Goal: Task Accomplishment & Management: Use online tool/utility

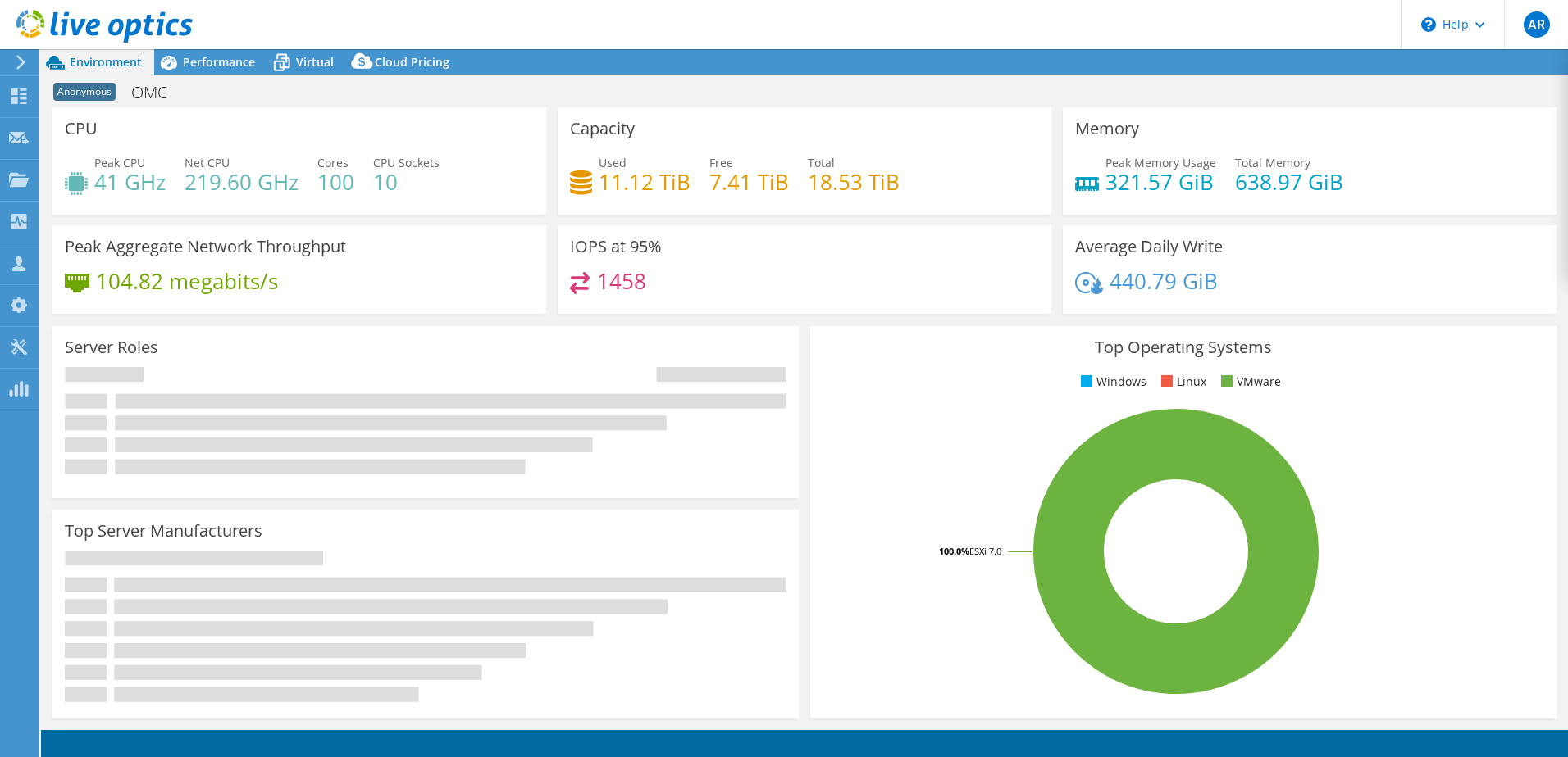
select select "USD"
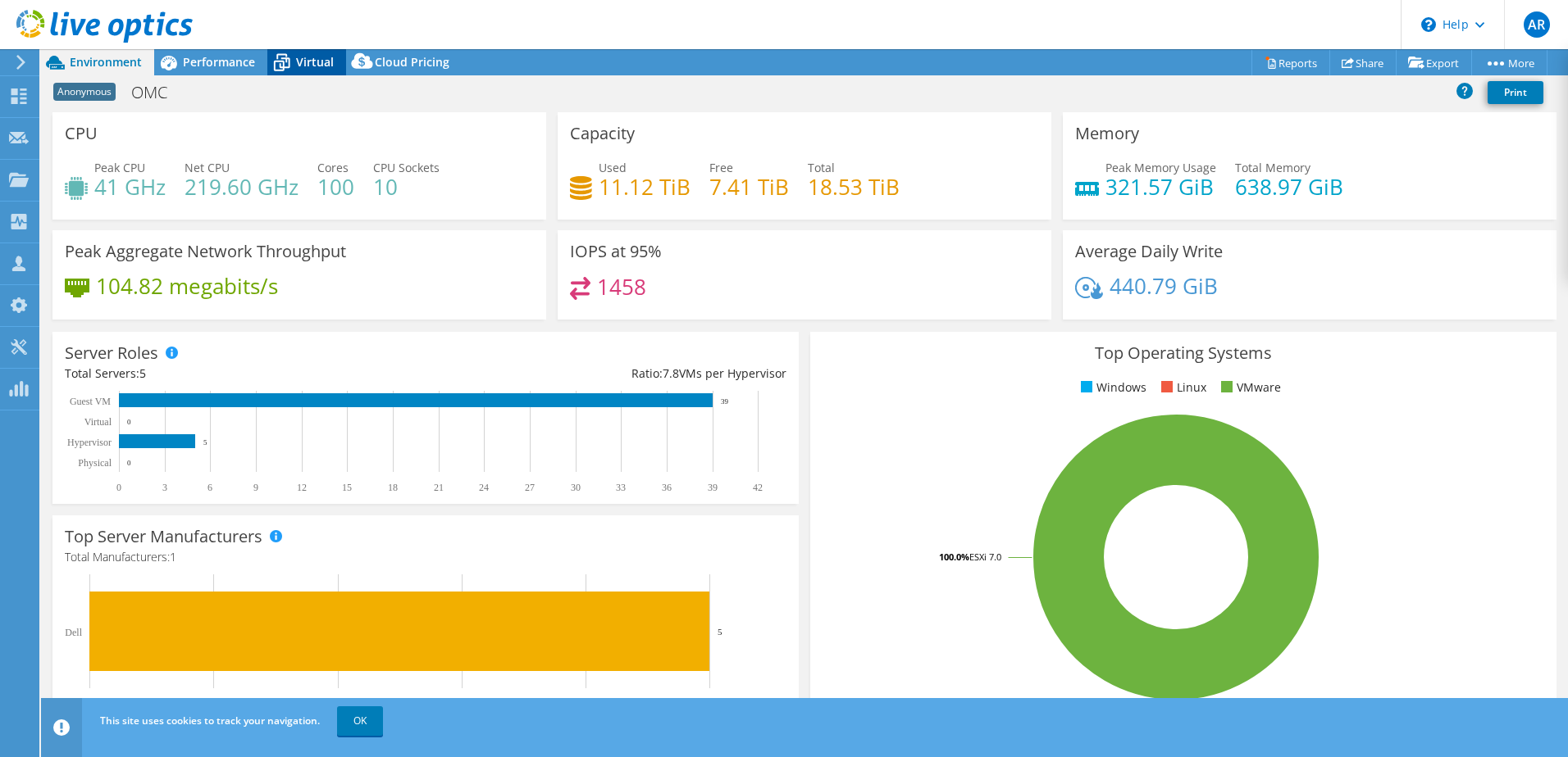
click at [306, 65] on span "Virtual" at bounding box center [315, 61] width 37 height 16
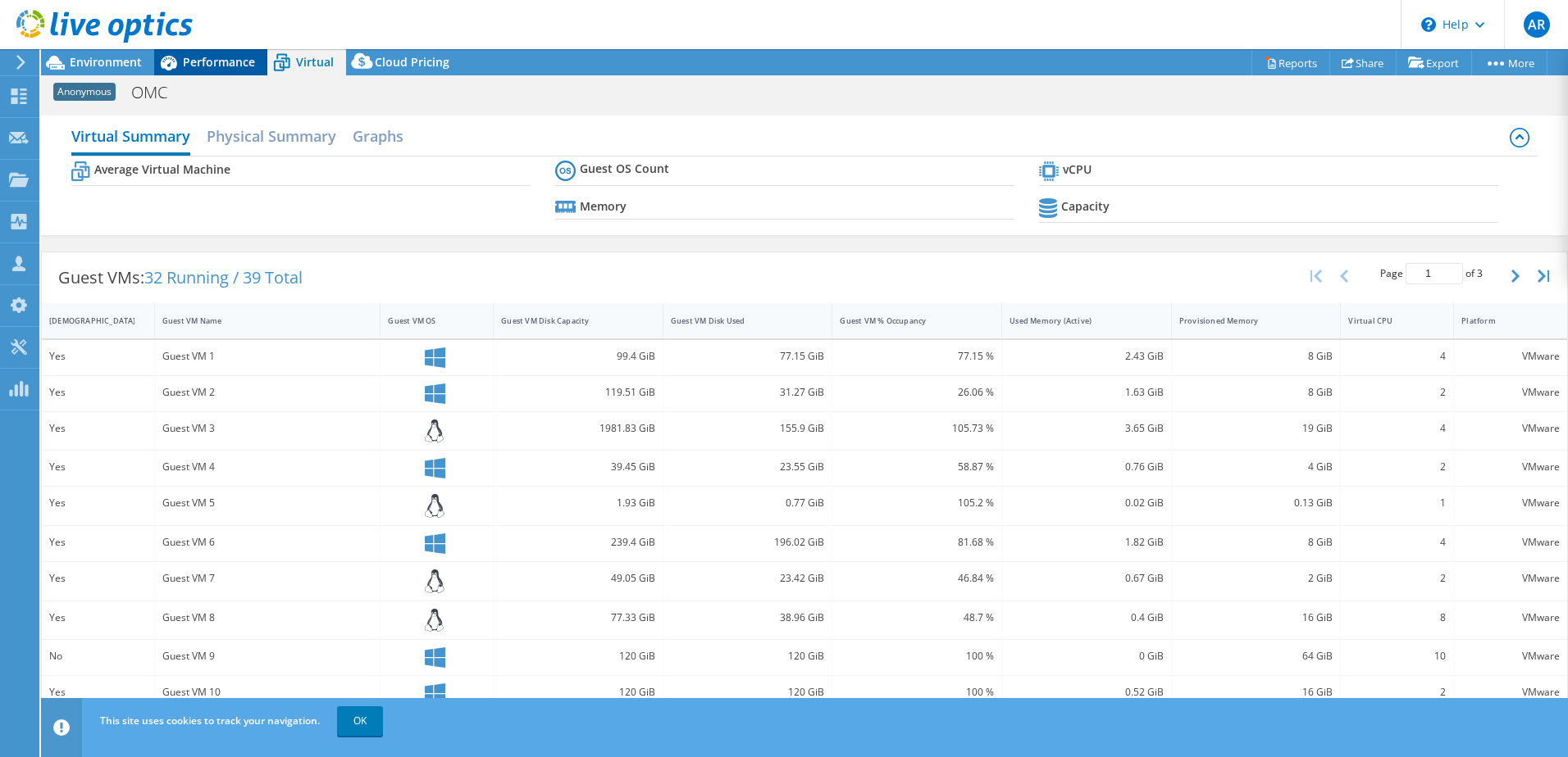
click at [231, 58] on span "Performance" at bounding box center [218, 61] width 72 height 16
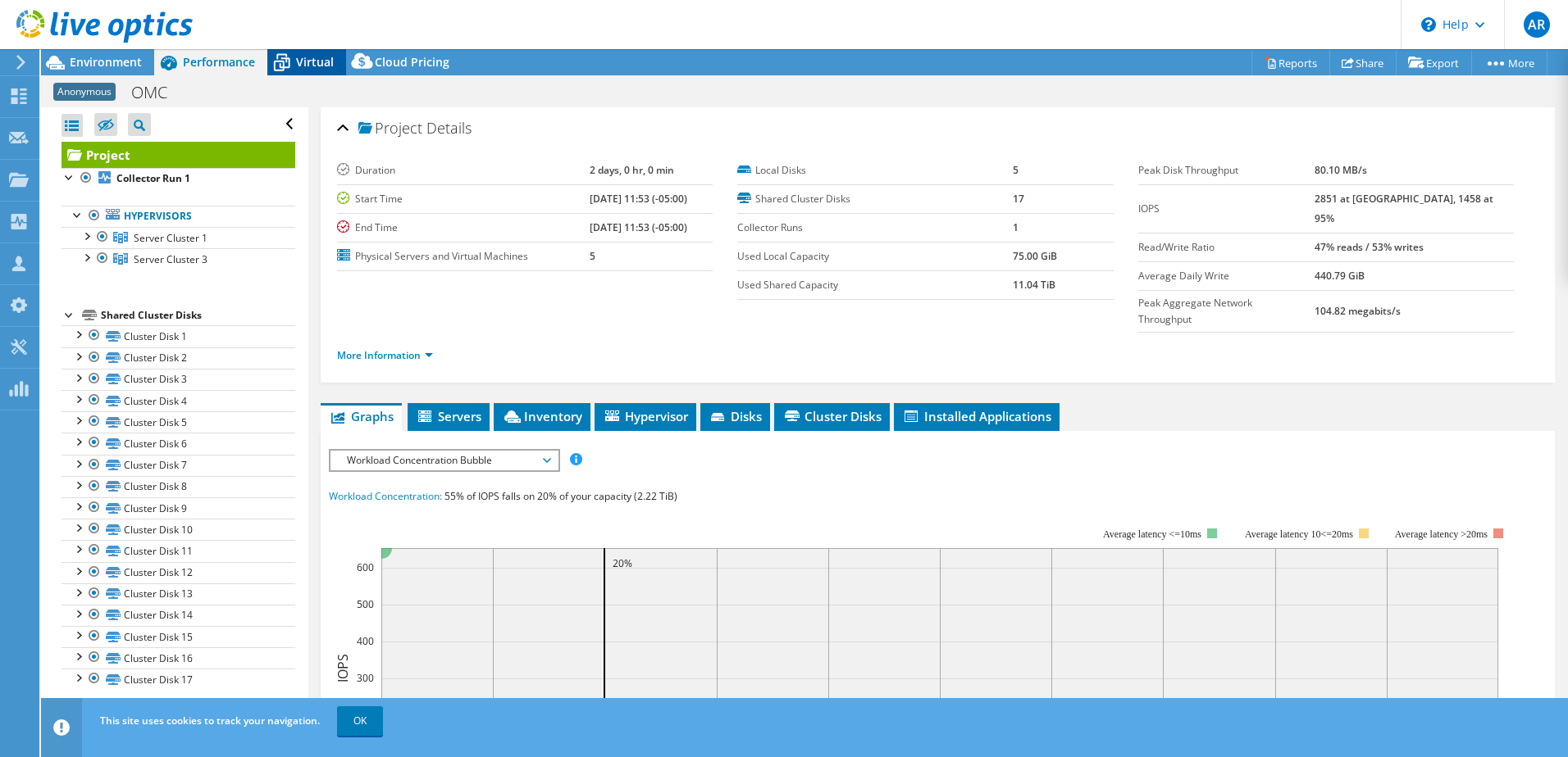
click at [332, 59] on span "Virtual" at bounding box center [315, 61] width 37 height 16
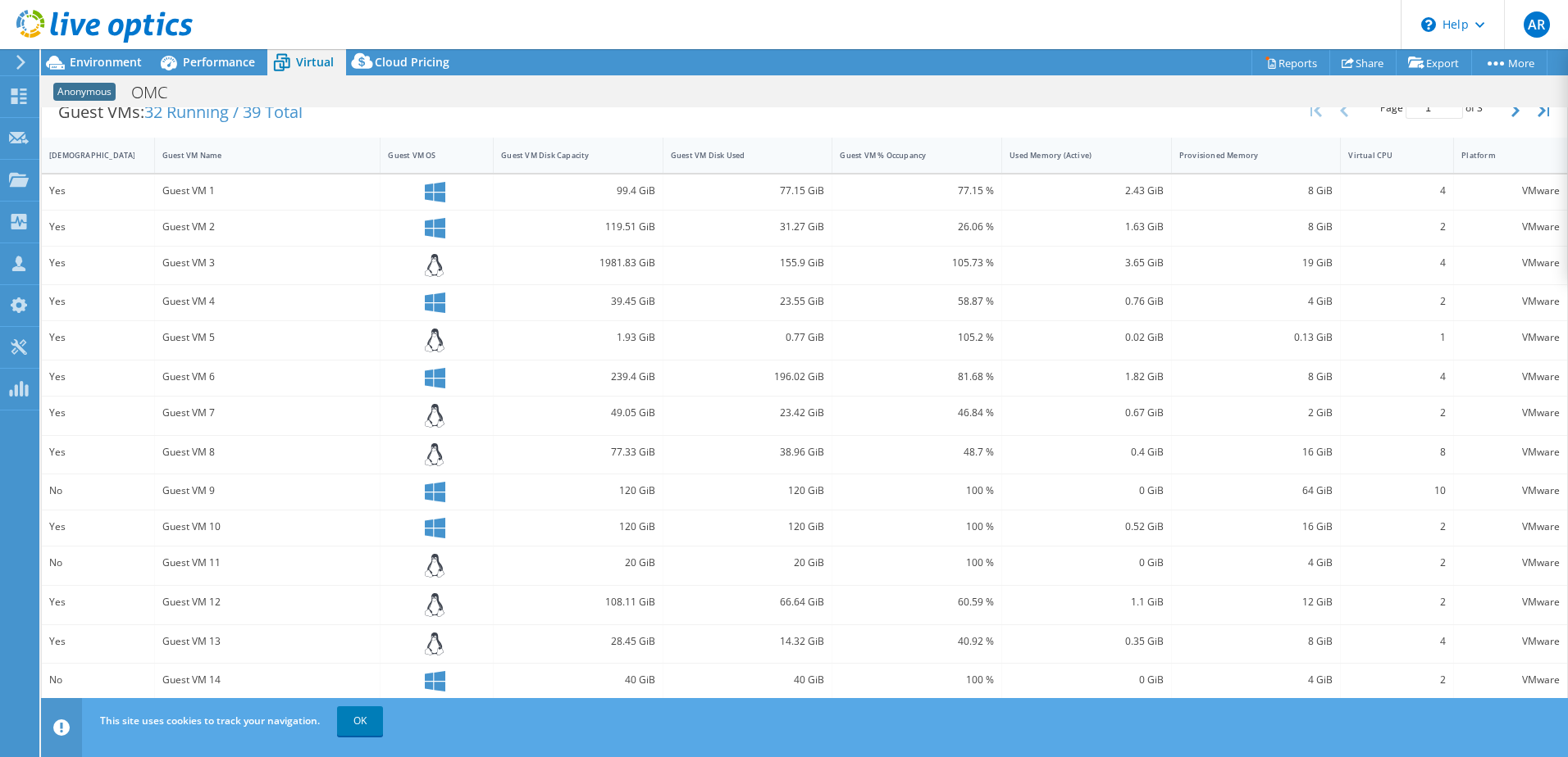
scroll to position [366, 0]
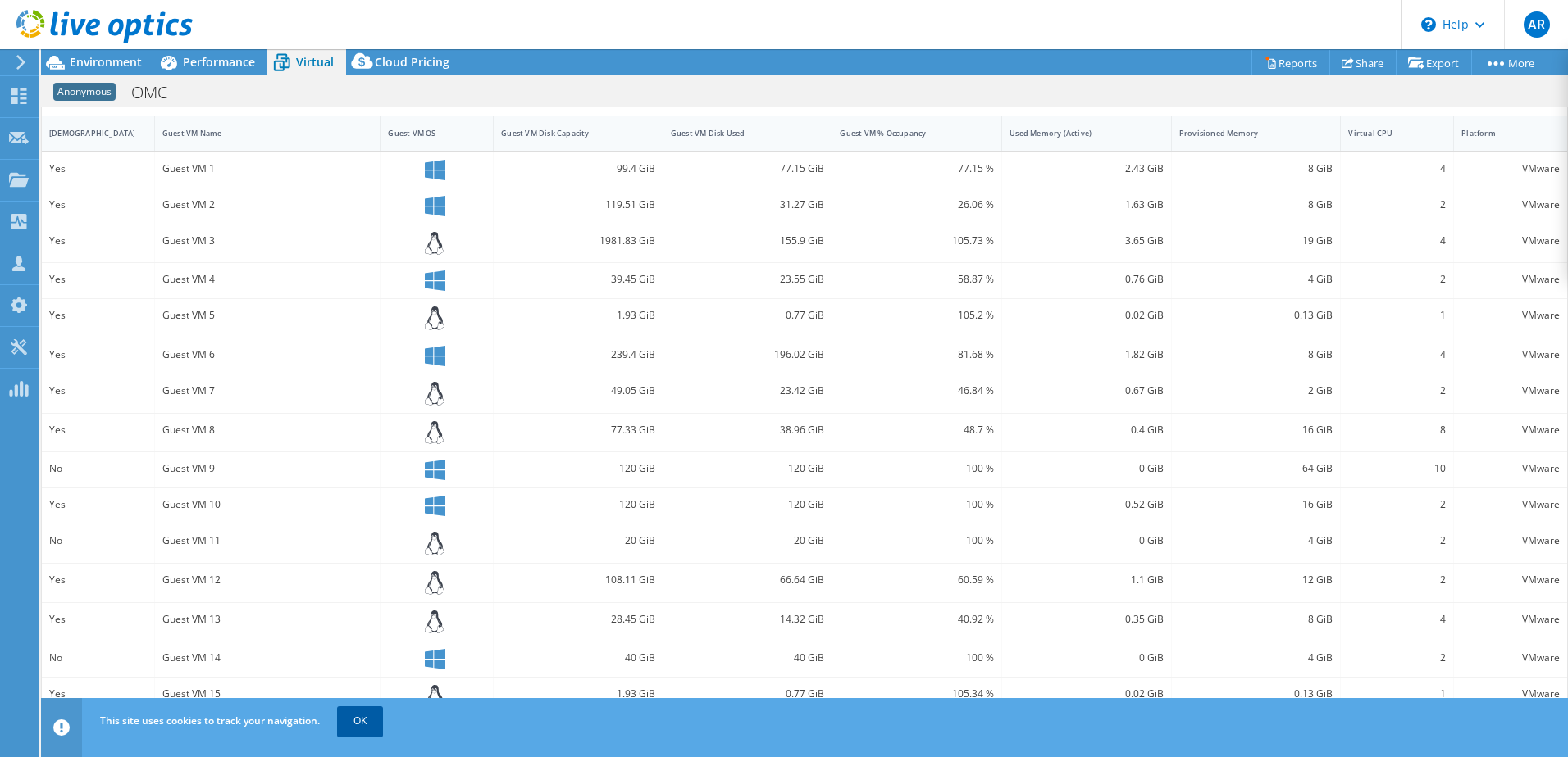
click at [371, 723] on link "OK" at bounding box center [360, 722] width 46 height 30
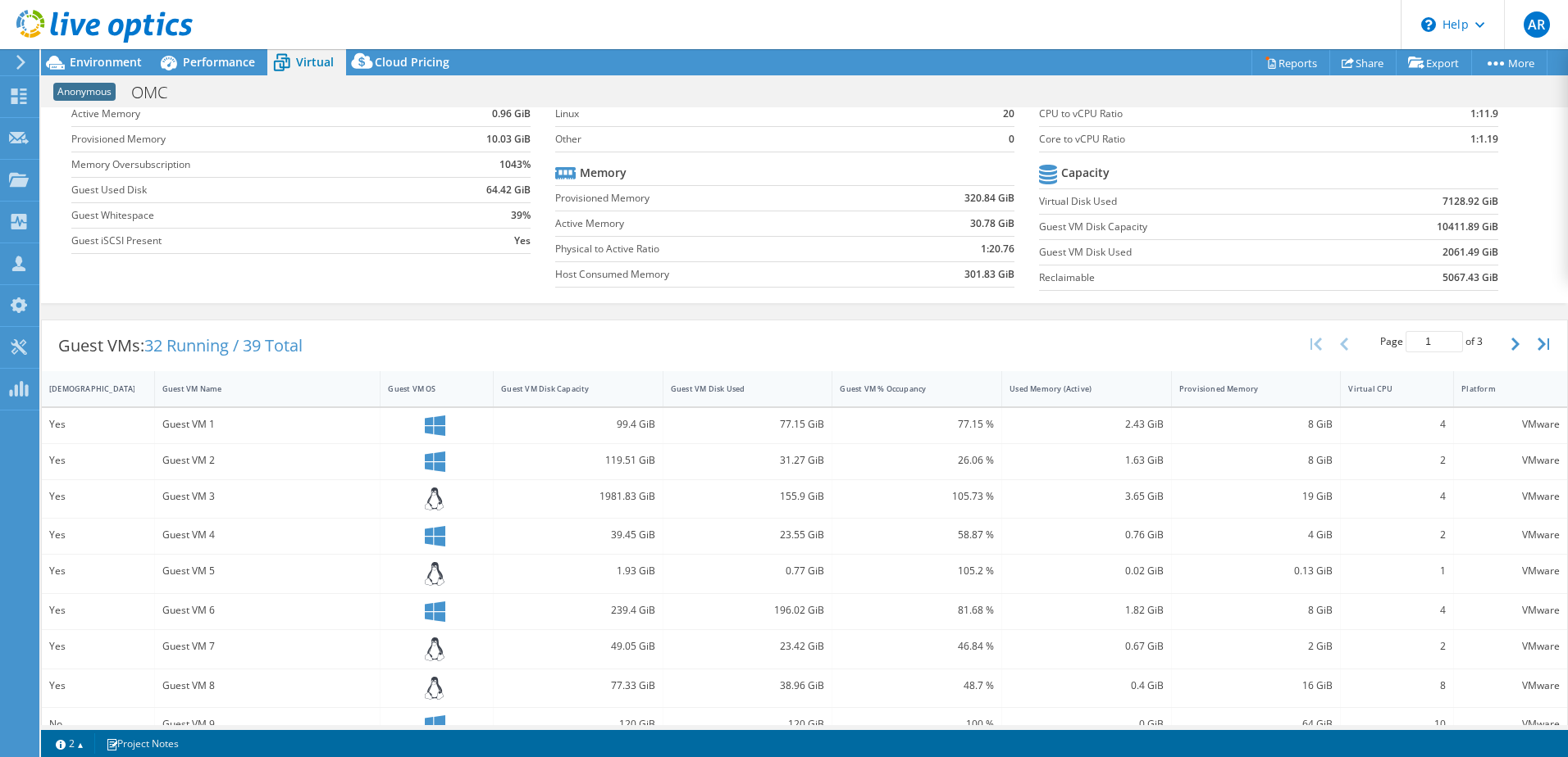
scroll to position [0, 0]
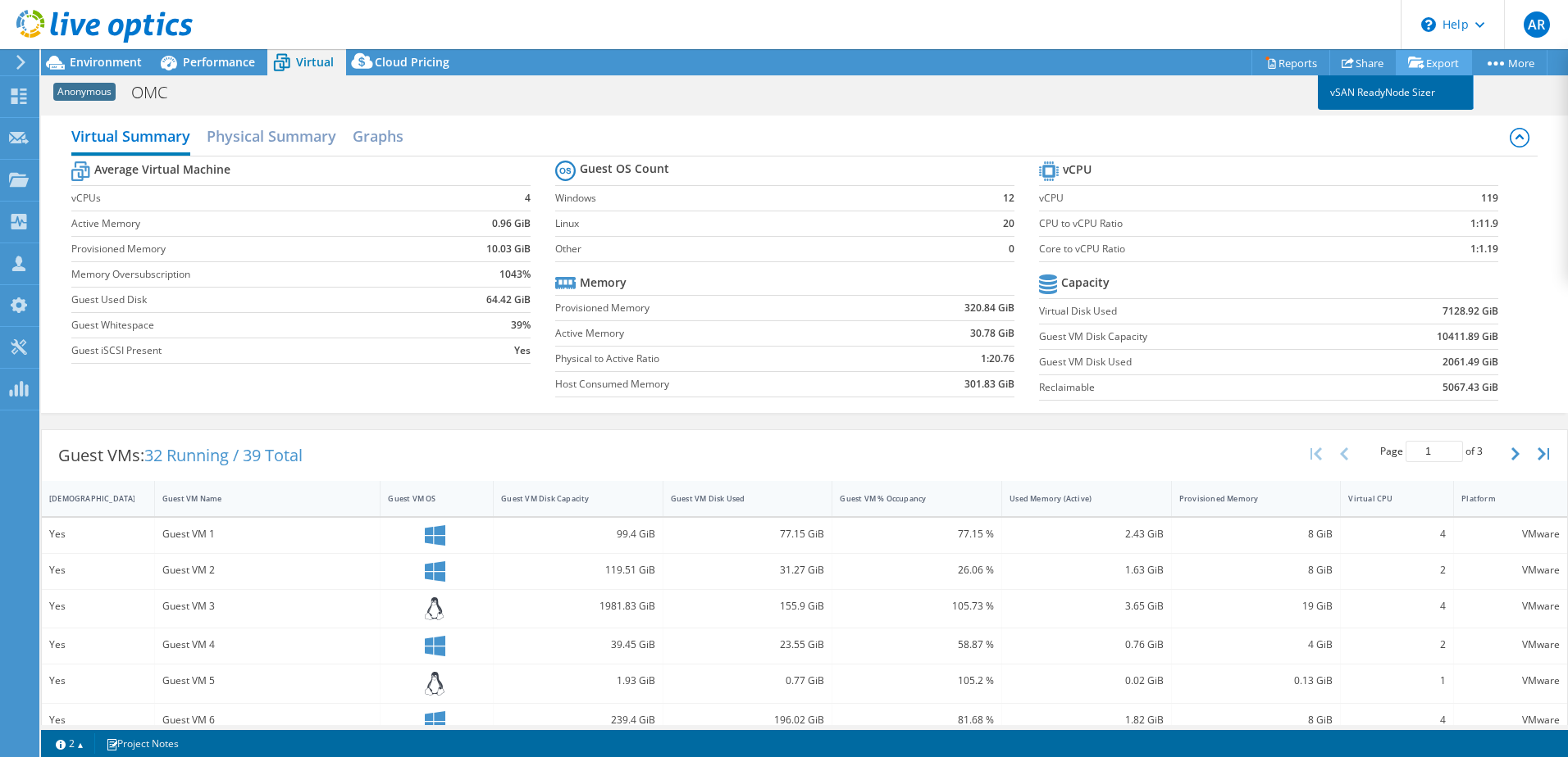
click at [1415, 95] on link "vSAN ReadyNode Sizer" at bounding box center [1395, 92] width 156 height 34
click at [1273, 66] on link "Reports" at bounding box center [1290, 62] width 78 height 25
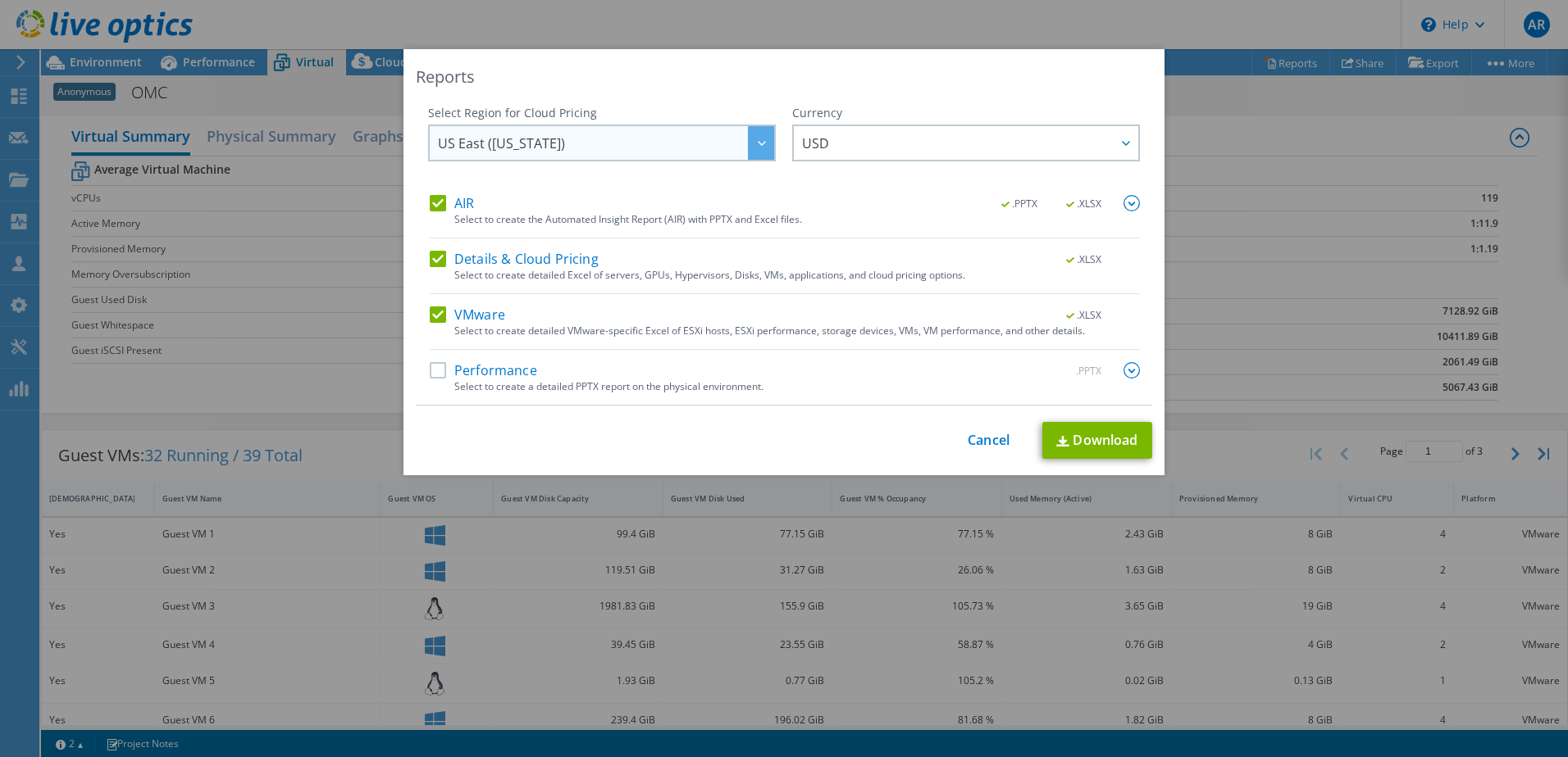
click at [763, 142] on div at bounding box center [761, 143] width 26 height 34
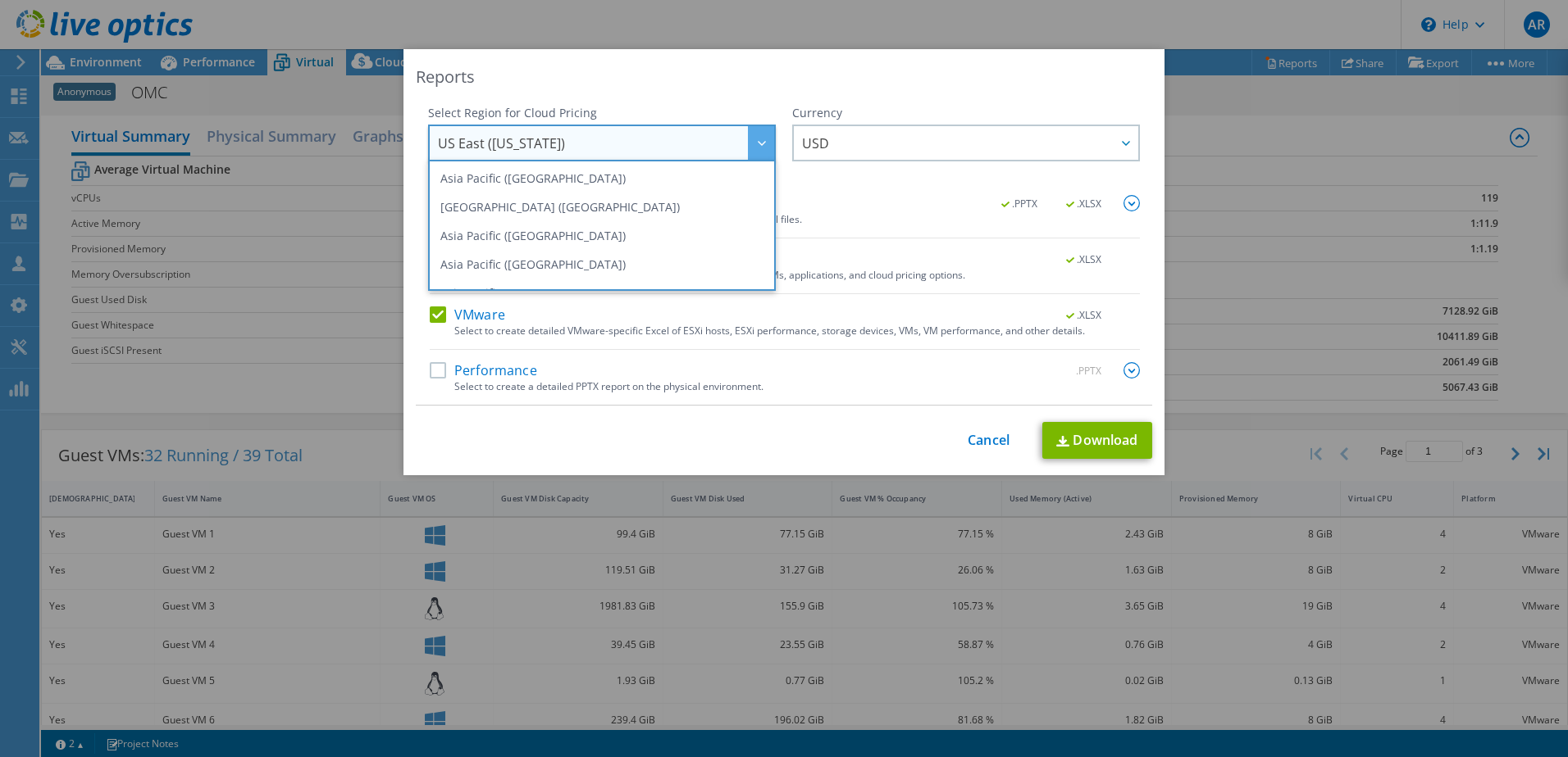
click at [738, 74] on div "Reports" at bounding box center [784, 76] width 736 height 23
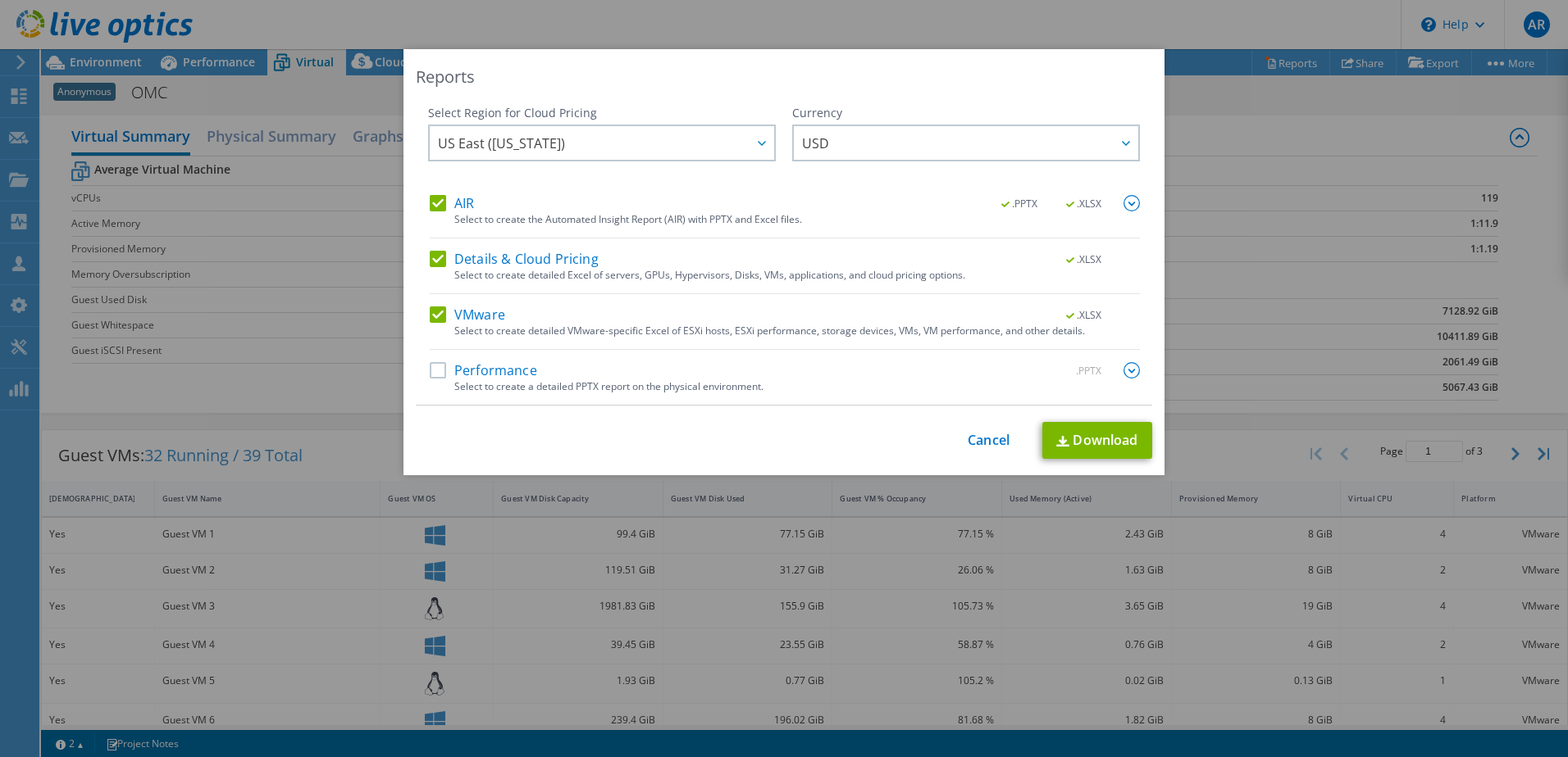
click at [436, 372] on label "Performance" at bounding box center [483, 371] width 107 height 17
click at [0, 0] on input "Performance" at bounding box center [0, 0] width 0 height 0
click at [1074, 450] on link "Download" at bounding box center [1098, 440] width 110 height 37
click at [1262, 215] on div "Reports Select Region for Cloud Pricing Asia Pacific ([GEOGRAPHIC_DATA]) [GEOGR…" at bounding box center [784, 379] width 1568 height 659
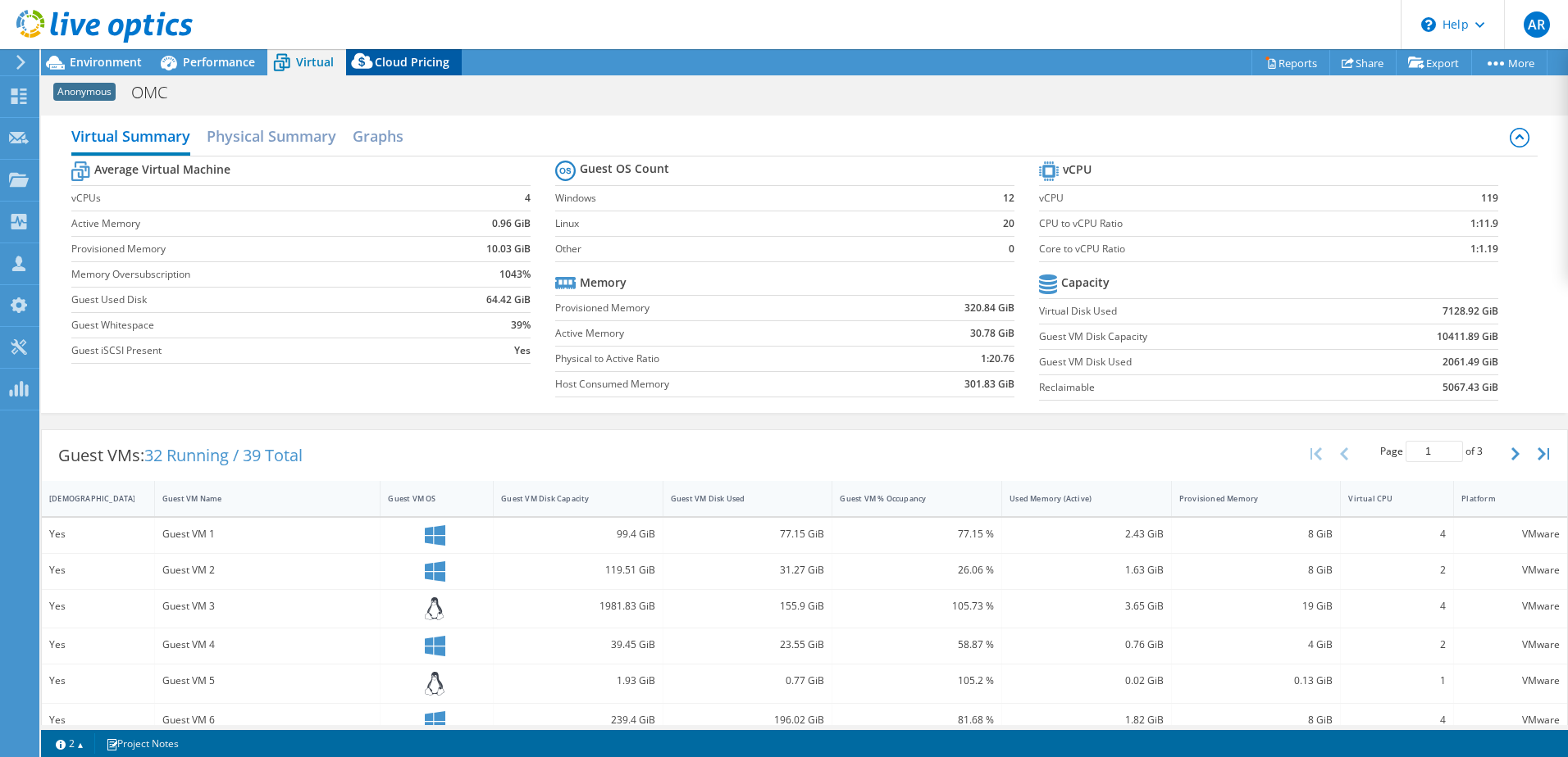
click at [435, 65] on span "Cloud Pricing" at bounding box center [412, 61] width 75 height 16
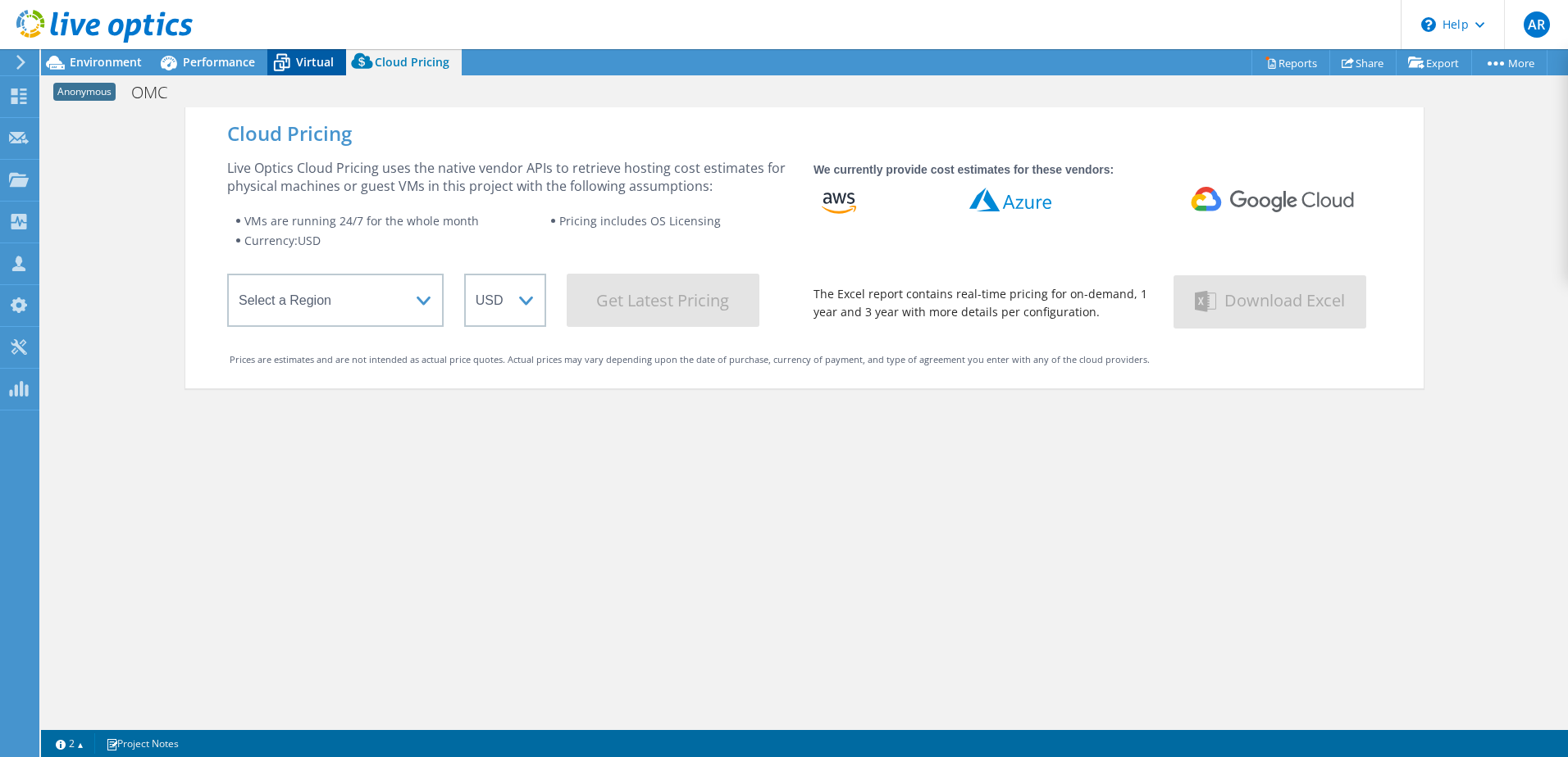
click at [277, 67] on icon at bounding box center [281, 62] width 29 height 29
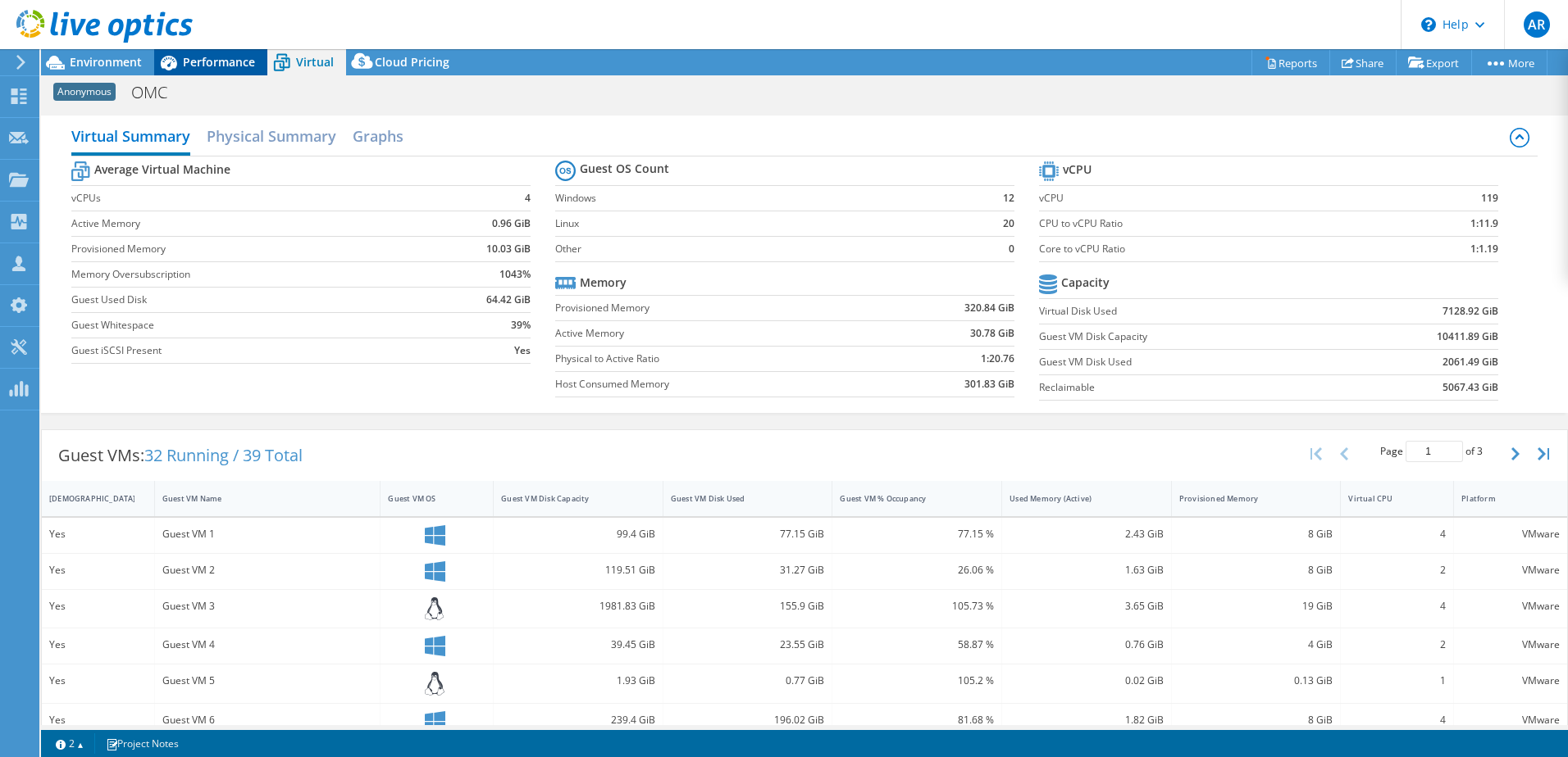
click at [211, 58] on span "Performance" at bounding box center [218, 61] width 72 height 16
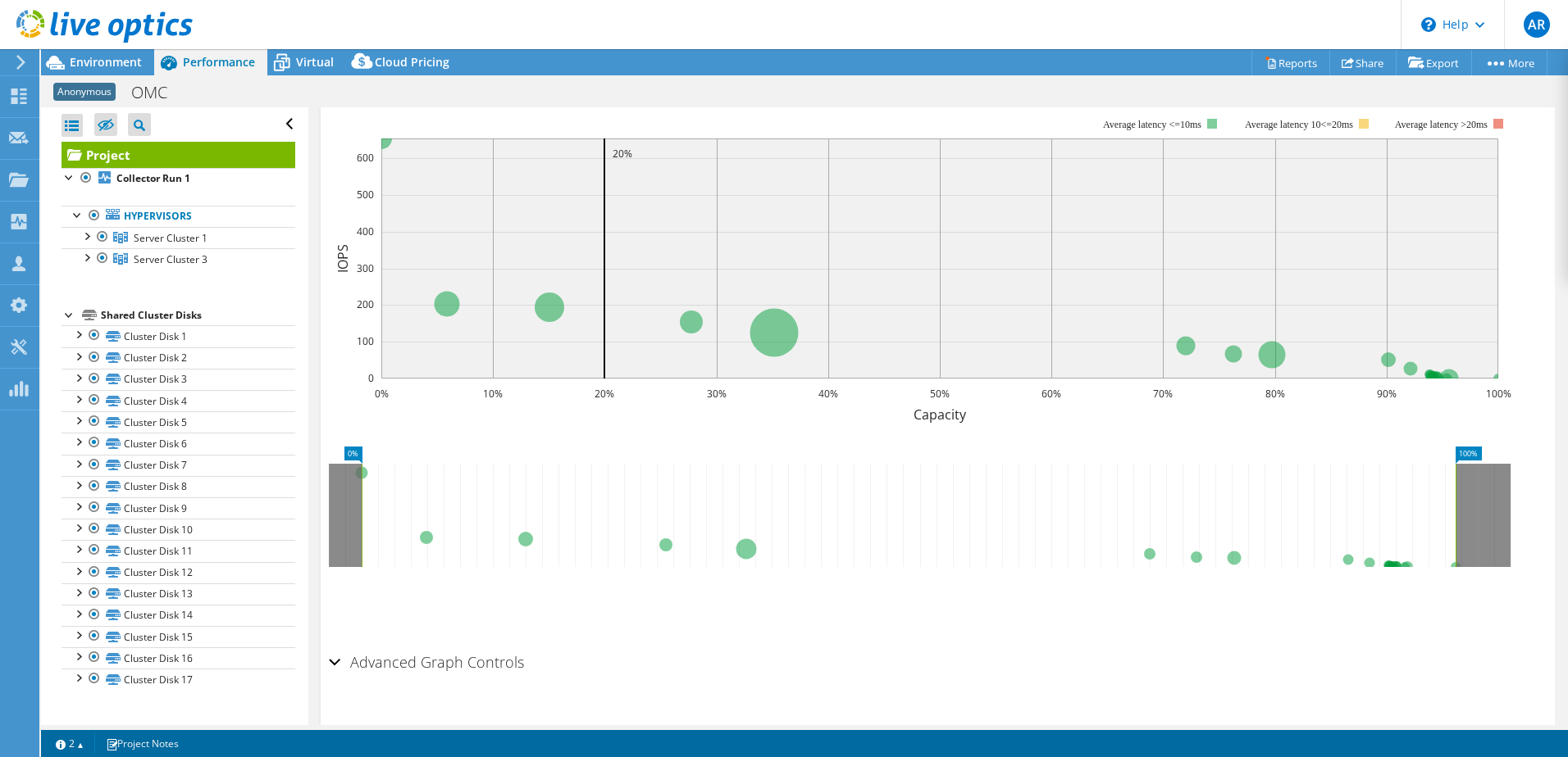
scroll to position [411, 0]
click at [89, 61] on span "Environment" at bounding box center [105, 61] width 72 height 16
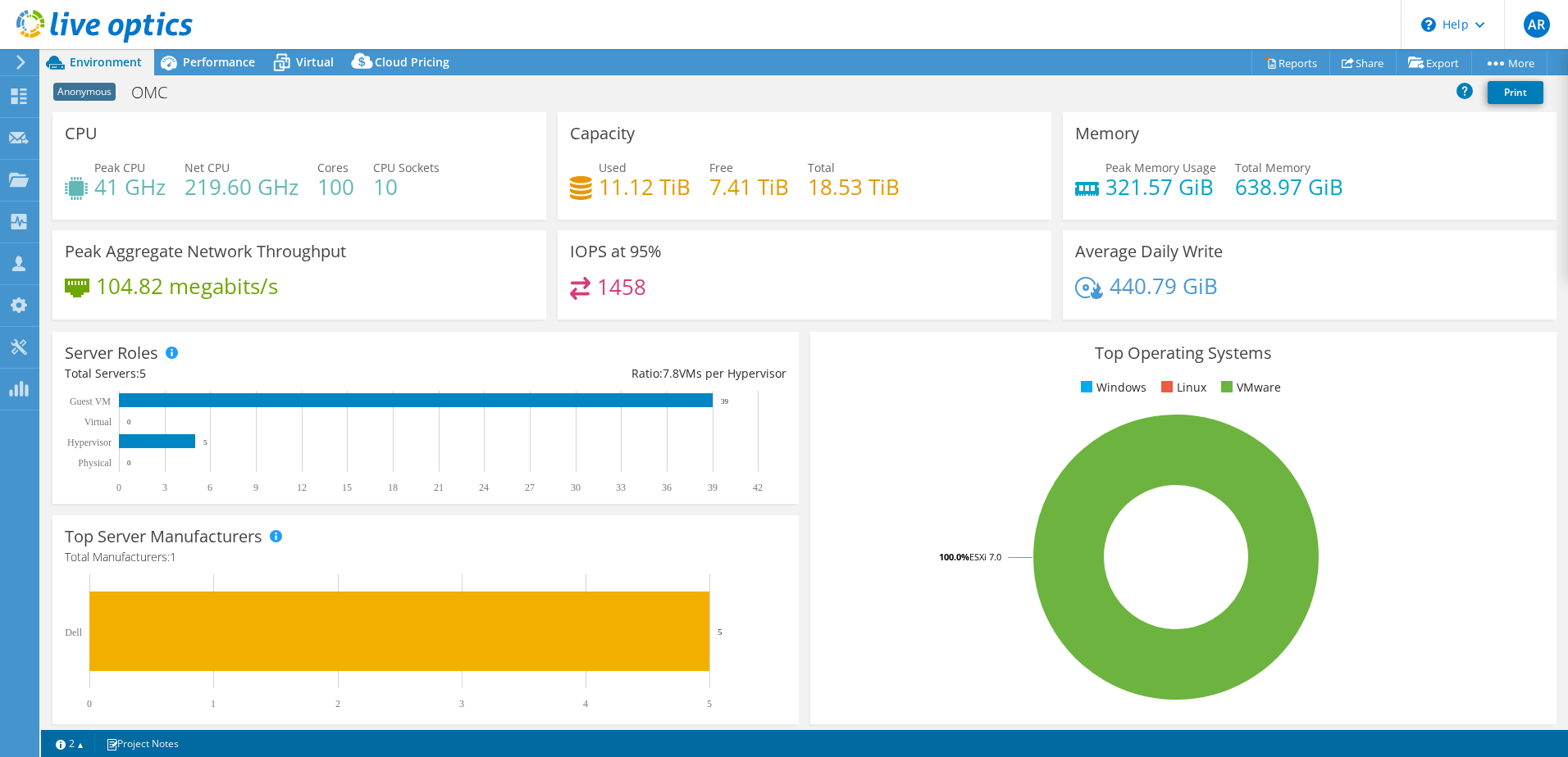
scroll to position [407, 0]
